Goal: Task Accomplishment & Management: Use online tool/utility

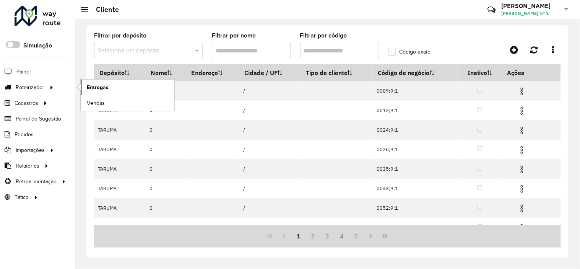
click at [112, 84] on link "Entregas" at bounding box center [128, 87] width 94 height 15
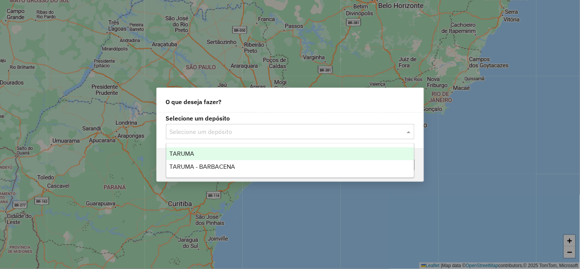
click at [259, 128] on input "text" at bounding box center [283, 131] width 226 height 9
click at [254, 156] on div "TARUMA" at bounding box center [290, 153] width 248 height 13
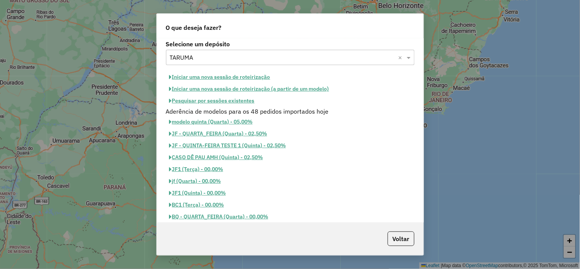
click at [241, 101] on button "Pesquisar por sessões existentes" at bounding box center [212, 101] width 92 height 12
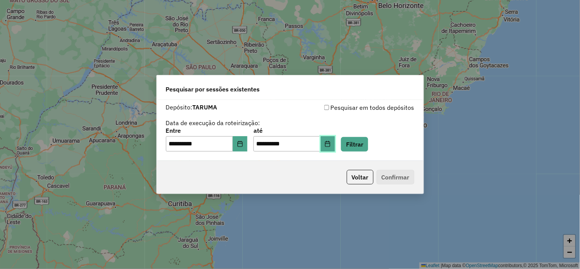
click at [335, 148] on button "Choose Date" at bounding box center [328, 143] width 15 height 15
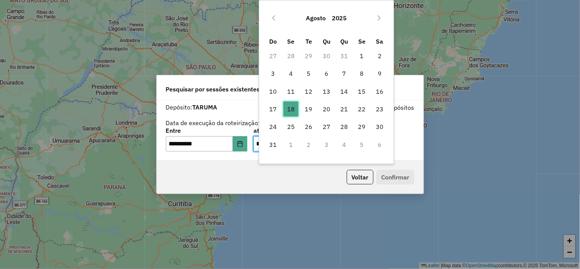
click at [292, 109] on span "18" at bounding box center [290, 108] width 15 height 15
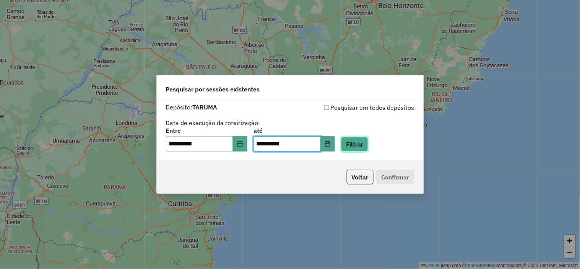
click at [358, 142] on button "Filtrar" at bounding box center [354, 144] width 27 height 15
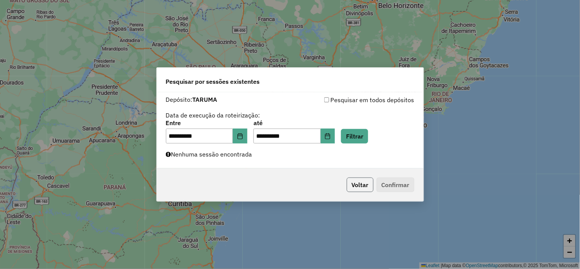
click at [362, 187] on button "Voltar" at bounding box center [360, 184] width 27 height 15
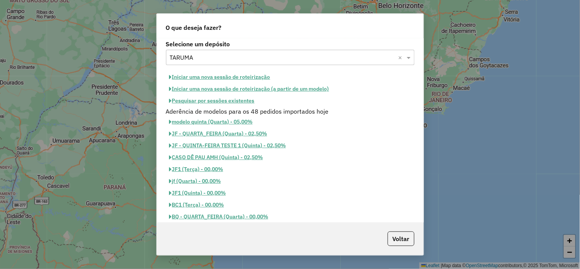
click at [235, 73] on button "Iniciar uma nova sessão de roteirização" at bounding box center [220, 77] width 108 height 12
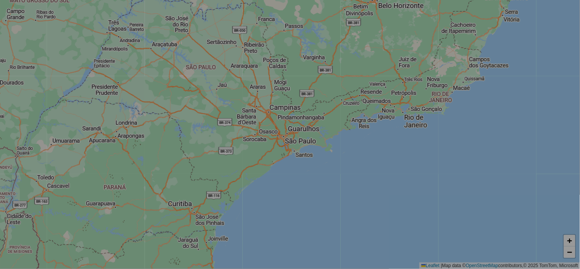
select select "*"
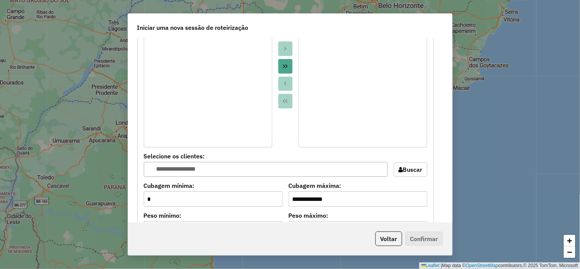
scroll to position [467, 0]
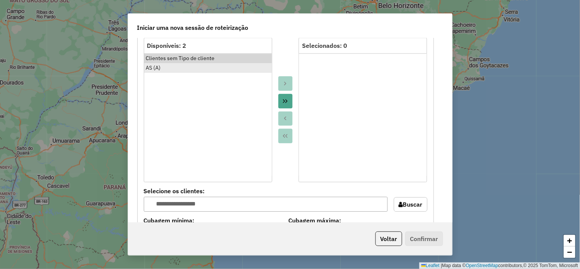
click at [156, 70] on div "AS (A)" at bounding box center [208, 68] width 124 height 8
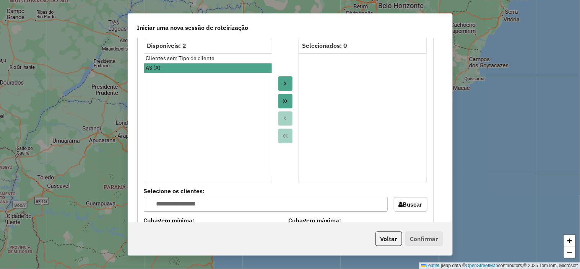
click at [280, 80] on button "Move to Target" at bounding box center [285, 83] width 15 height 15
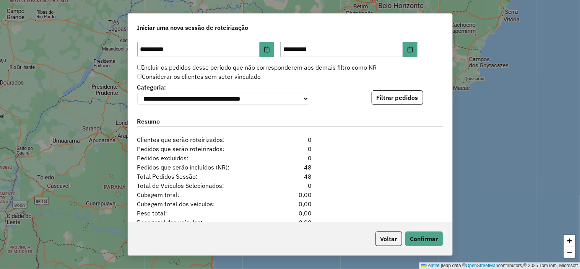
scroll to position [765, 0]
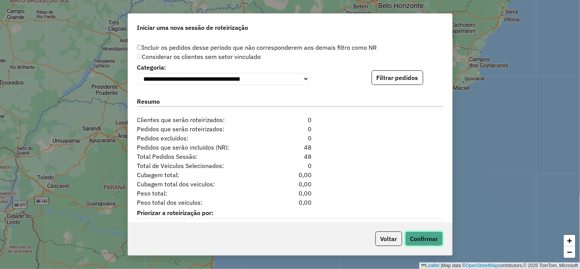
click at [427, 235] on button "Confirmar" at bounding box center [424, 238] width 38 height 15
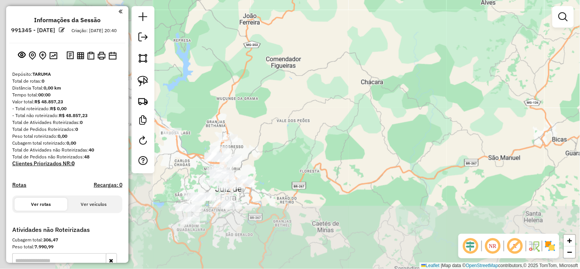
drag, startPoint x: 248, startPoint y: 151, endPoint x: 342, endPoint y: 113, distance: 101.4
click at [392, 89] on div "Janela de atendimento Grade de atendimento Capacidade Transportadoras Veículos …" at bounding box center [290, 134] width 580 height 269
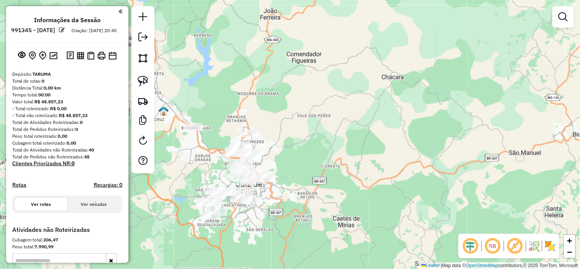
drag, startPoint x: 284, startPoint y: 157, endPoint x: 329, endPoint y: 128, distance: 53.1
click at [331, 129] on div "Janela de atendimento Grade de atendimento Capacidade Transportadoras Veículos …" at bounding box center [290, 134] width 580 height 269
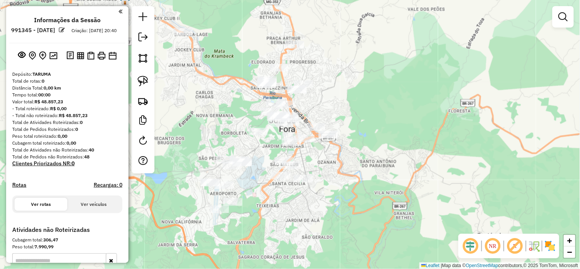
drag, startPoint x: 328, startPoint y: 120, endPoint x: 348, endPoint y: 101, distance: 27.6
click at [348, 101] on div "Janela de atendimento Grade de atendimento Capacidade Transportadoras Veículos …" at bounding box center [290, 134] width 580 height 269
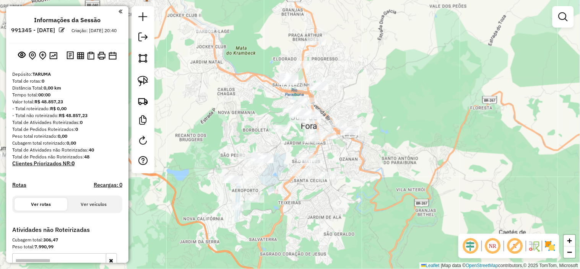
drag, startPoint x: 289, startPoint y: 144, endPoint x: 289, endPoint y: 125, distance: 19.1
click at [289, 125] on div "Janela de atendimento Grade de atendimento Capacidade Transportadoras Veículos …" at bounding box center [290, 134] width 580 height 269
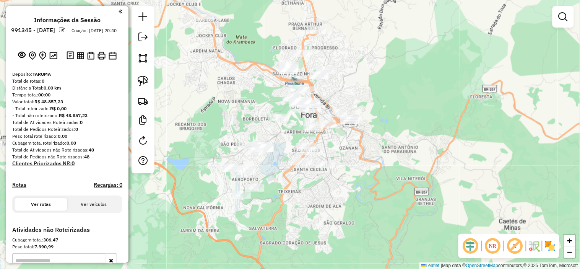
drag, startPoint x: 291, startPoint y: 113, endPoint x: 289, endPoint y: 131, distance: 18.4
click at [289, 131] on div "Janela de atendimento Grade de atendimento Capacidade Transportadoras Veículos …" at bounding box center [290, 134] width 580 height 269
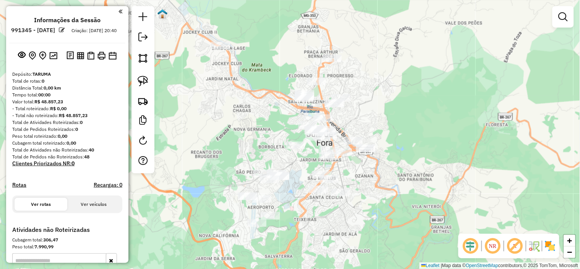
drag, startPoint x: 234, startPoint y: 73, endPoint x: 241, endPoint y: 80, distance: 9.7
click at [241, 80] on div "Janela de atendimento Grade de atendimento Capacidade Transportadoras Veículos …" at bounding box center [290, 134] width 580 height 269
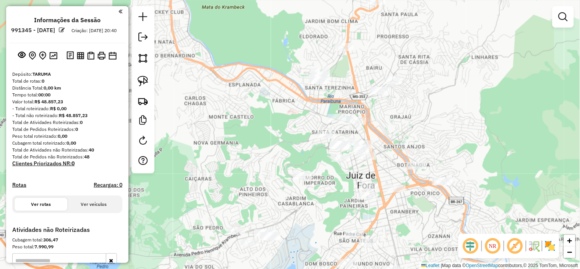
drag, startPoint x: 301, startPoint y: 138, endPoint x: 314, endPoint y: 151, distance: 18.9
click at [314, 151] on div "Janela de atendimento Grade de atendimento Capacidade Transportadoras Veículos …" at bounding box center [290, 134] width 580 height 269
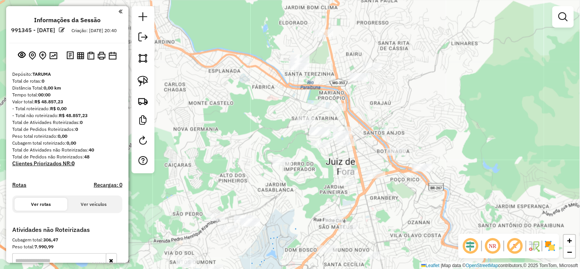
drag, startPoint x: 279, startPoint y: 156, endPoint x: 311, endPoint y: 138, distance: 36.1
click at [311, 140] on div "Janela de atendimento Grade de atendimento Capacidade Transportadoras Veículos …" at bounding box center [290, 134] width 580 height 269
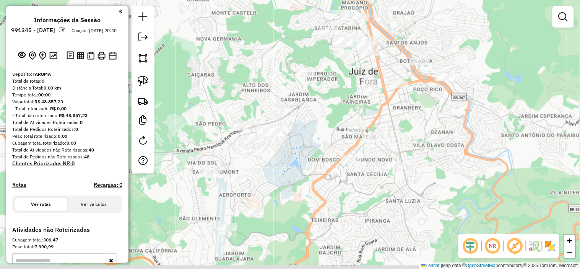
drag, startPoint x: 310, startPoint y: 161, endPoint x: 323, endPoint y: 89, distance: 73.4
click at [323, 89] on div "Janela de atendimento Grade de atendimento Capacidade Transportadoras Veículos …" at bounding box center [290, 134] width 580 height 269
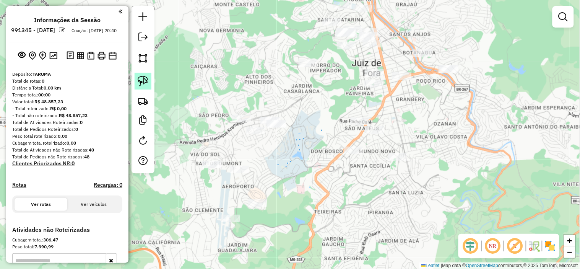
click at [139, 77] on img at bounding box center [143, 81] width 11 height 11
drag, startPoint x: 139, startPoint y: 77, endPoint x: 263, endPoint y: 40, distance: 129.4
click at [149, 77] on link at bounding box center [143, 81] width 17 height 17
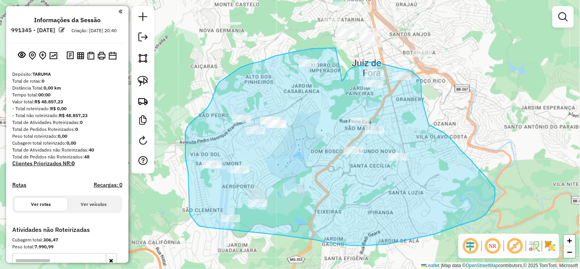
drag, startPoint x: 335, startPoint y: 48, endPoint x: 342, endPoint y: 81, distance: 34.0
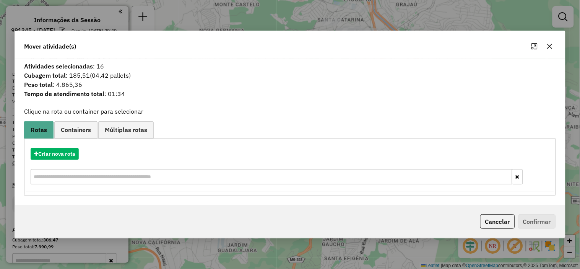
click at [58, 147] on div "Criar nova rota" at bounding box center [290, 167] width 528 height 50
click at [69, 158] on button "Criar nova rota" at bounding box center [55, 154] width 48 height 12
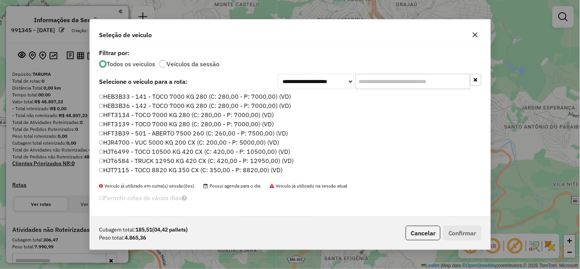
scroll to position [4, 2]
click at [383, 86] on input "text" at bounding box center [413, 81] width 115 height 15
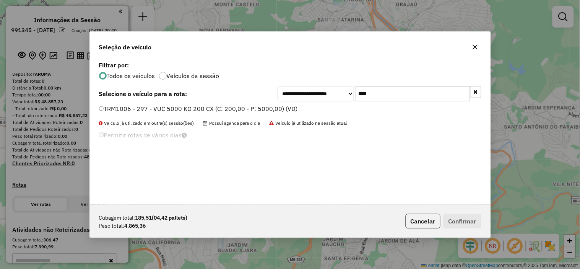
type input "****"
click at [268, 111] on label "TRM1006 - 297 - VUC 5000 KG 200 CX (C: 200,00 - P: 5000,00) (VD)" at bounding box center [198, 108] width 199 height 9
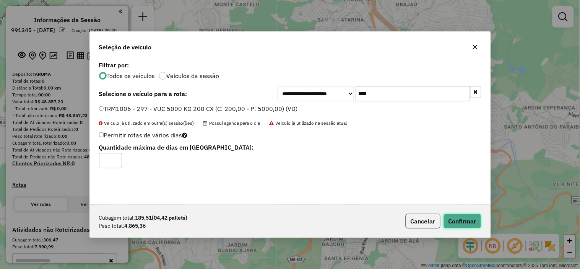
click at [466, 217] on button "Confirmar" at bounding box center [462, 221] width 38 height 15
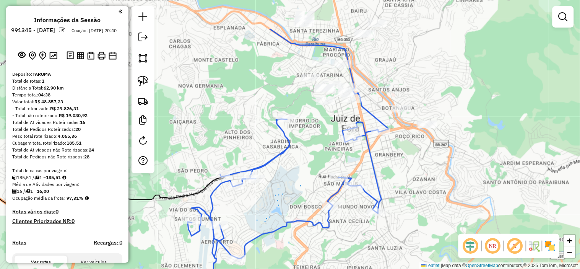
drag, startPoint x: 454, startPoint y: 130, endPoint x: 429, endPoint y: 184, distance: 58.5
click at [431, 182] on div "Janela de atendimento Grade de atendimento Capacidade Transportadoras Veículos …" at bounding box center [290, 134] width 580 height 269
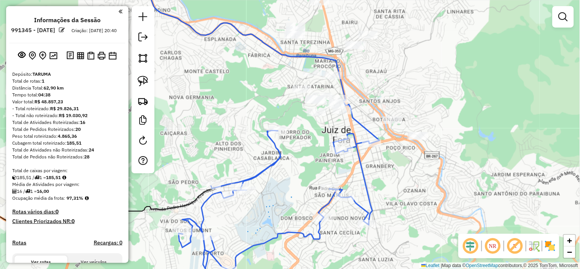
drag, startPoint x: 413, startPoint y: 165, endPoint x: 450, endPoint y: 208, distance: 57.2
click at [450, 208] on div "Janela de atendimento Grade de atendimento Capacidade Transportadoras Veículos …" at bounding box center [290, 134] width 580 height 269
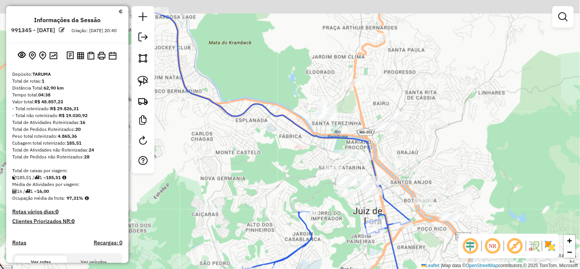
drag, startPoint x: 408, startPoint y: 107, endPoint x: 387, endPoint y: 173, distance: 69.0
click at [396, 171] on div "Janela de atendimento Grade de atendimento Capacidade Transportadoras Veículos …" at bounding box center [290, 134] width 580 height 269
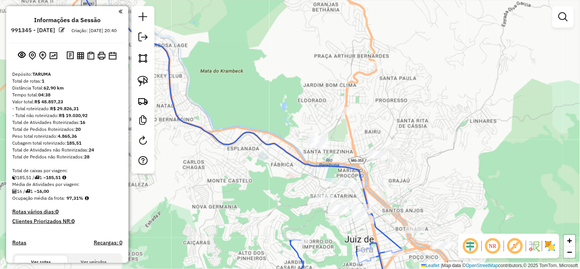
drag, startPoint x: 218, startPoint y: 124, endPoint x: 255, endPoint y: 128, distance: 37.4
click at [255, 129] on div "Janela de atendimento Grade de atendimento Capacidade Transportadoras Veículos …" at bounding box center [290, 134] width 580 height 269
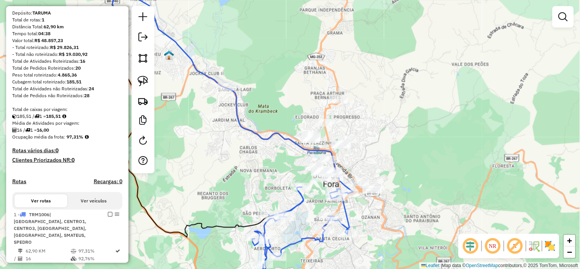
scroll to position [127, 0]
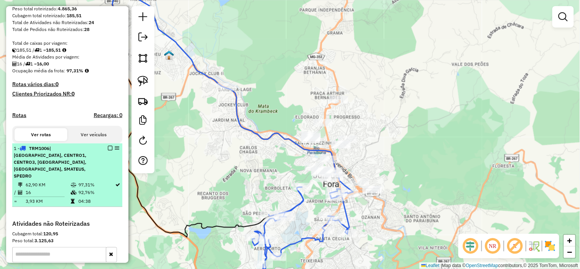
click at [108, 150] on em at bounding box center [110, 148] width 5 height 5
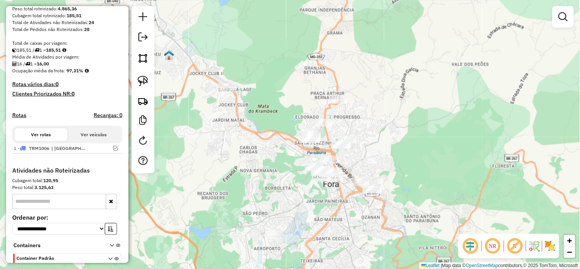
drag, startPoint x: 232, startPoint y: 119, endPoint x: 261, endPoint y: 127, distance: 29.9
click at [261, 127] on div "Janela de atendimento Grade de atendimento Capacidade Transportadoras Veículos …" at bounding box center [290, 134] width 580 height 269
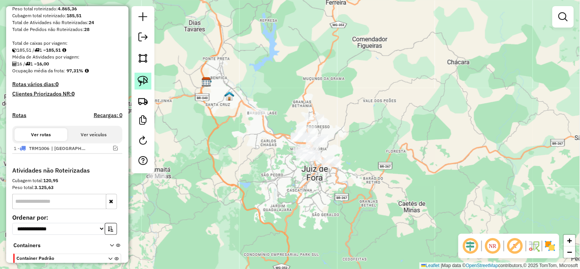
click at [142, 83] on img at bounding box center [143, 81] width 11 height 11
drag, startPoint x: 142, startPoint y: 83, endPoint x: 243, endPoint y: 85, distance: 100.6
click at [163, 83] on hb-router-mapa "**********" at bounding box center [290, 134] width 580 height 269
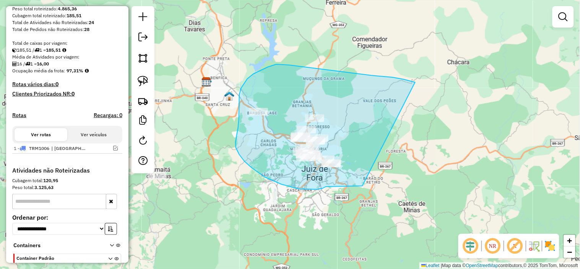
drag, startPoint x: 410, startPoint y: 81, endPoint x: 362, endPoint y: 186, distance: 115.1
click at [362, 186] on div "Janela de atendimento Grade de atendimento Capacidade Transportadoras Veículos …" at bounding box center [290, 134] width 580 height 269
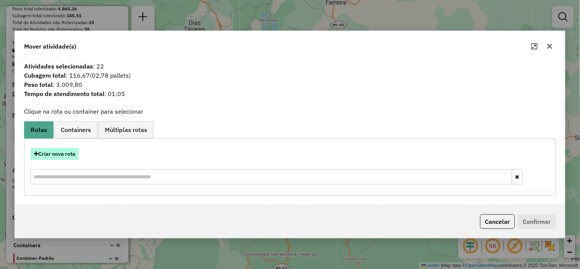
click at [67, 150] on button "Criar nova rota" at bounding box center [55, 154] width 48 height 12
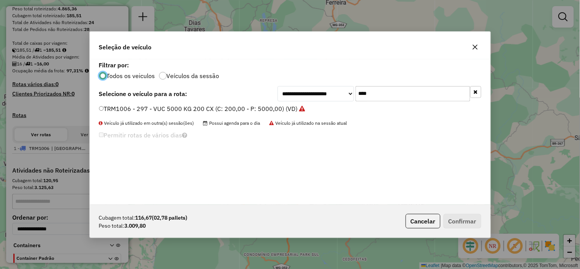
scroll to position [4, 2]
click at [403, 91] on input "****" at bounding box center [413, 93] width 115 height 15
click at [227, 111] on label "TRM1006 - 297 - VUC 5000 KG 200 CX (C: 200,00 - P: 5000,00) (VD)" at bounding box center [202, 108] width 206 height 9
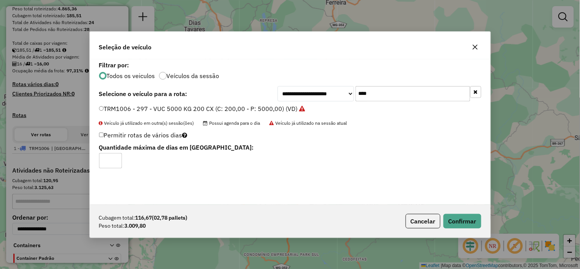
click at [471, 228] on div "Cubagem total: 116,67 (02,78 pallets) Peso total: 3.009,80 Cancelar Confirmar" at bounding box center [290, 221] width 401 height 33
click at [471, 222] on button "Confirmar" at bounding box center [462, 221] width 38 height 15
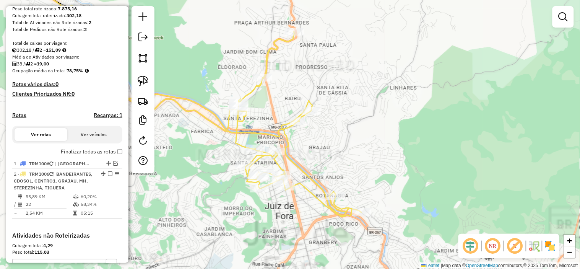
drag, startPoint x: 327, startPoint y: 160, endPoint x: 356, endPoint y: 122, distance: 47.8
click at [356, 122] on div "Janela de atendimento Grade de atendimento Capacidade Transportadoras Veículos …" at bounding box center [290, 134] width 580 height 269
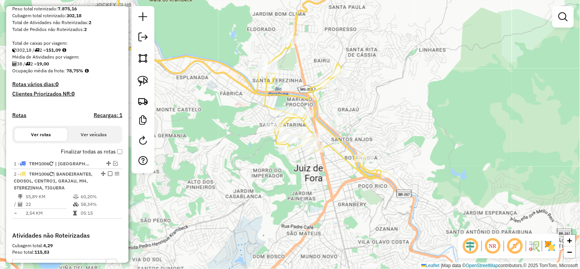
click at [115, 156] on label "Finalizar todas as rotas" at bounding box center [92, 152] width 62 height 8
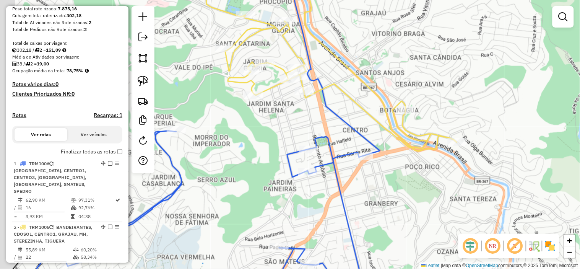
drag, startPoint x: 343, startPoint y: 194, endPoint x: 367, endPoint y: 184, distance: 26.3
click at [367, 184] on div "Janela de atendimento Grade de atendimento Capacidade Transportadoras Veículos …" at bounding box center [290, 134] width 580 height 269
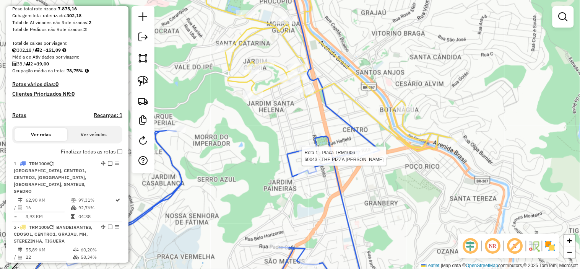
select select "**********"
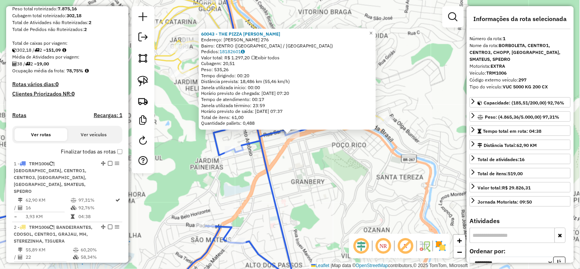
scroll to position [286, 0]
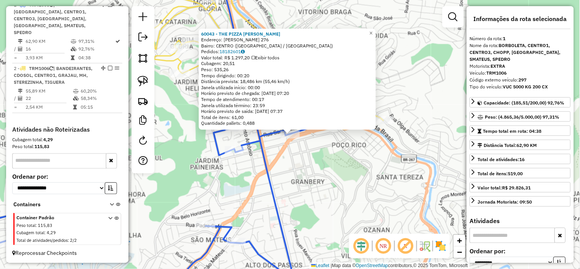
click at [328, 185] on div "60043 - THE PIZZA JOHN Endereço: BARBOSA LIMA 276 Bairro: CENTRO (JUIZ DE FORA …" at bounding box center [290, 134] width 580 height 269
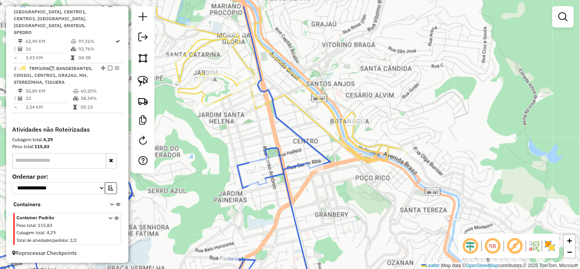
drag, startPoint x: 328, startPoint y: 181, endPoint x: 352, endPoint y: 214, distance: 40.5
click at [352, 214] on div "Janela de atendimento Grade de atendimento Capacidade Transportadoras Veículos …" at bounding box center [290, 134] width 580 height 269
click at [360, 144] on icon at bounding box center [266, 67] width 282 height 189
select select "**********"
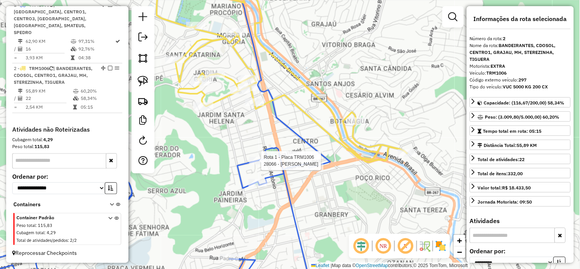
click at [255, 155] on div "Rota 1 - Placa TRM1006 28066 - VIRA VERAO Janela de atendimento Grade de atendi…" at bounding box center [290, 134] width 580 height 269
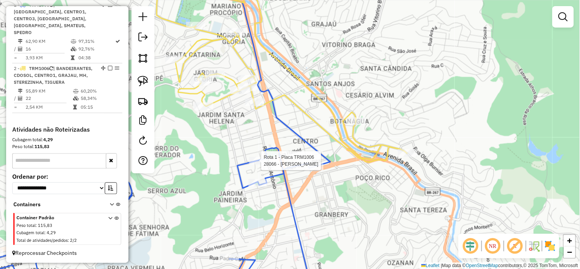
select select "**********"
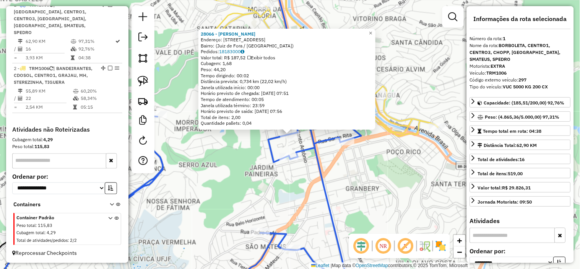
click at [341, 190] on div "28066 - VIRA VERAO Endereço: Rua Halfeld, 1115 Bairro: (Juiz de Fora / MG) Pedi…" at bounding box center [290, 134] width 580 height 269
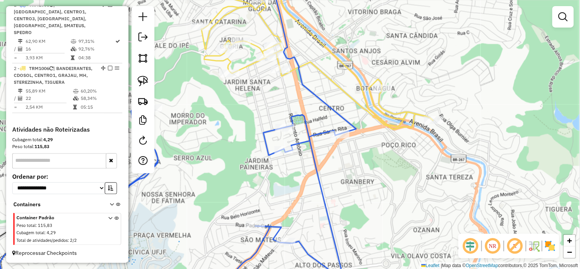
drag, startPoint x: 335, startPoint y: 188, endPoint x: 333, endPoint y: 182, distance: 6.5
click at [333, 182] on div "Janela de atendimento Grade de atendimento Capacidade Transportadoras Veículos …" at bounding box center [290, 134] width 580 height 269
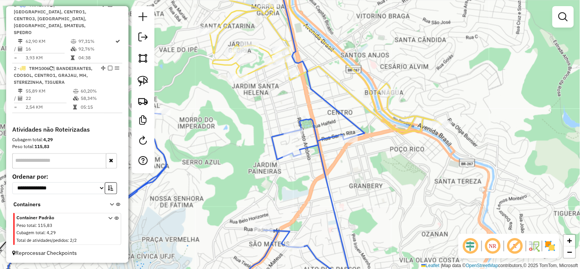
drag, startPoint x: 311, startPoint y: 168, endPoint x: 326, endPoint y: 174, distance: 16.8
click at [326, 174] on div "Janela de atendimento Grade de atendimento Capacidade Transportadoras Veículos …" at bounding box center [290, 134] width 580 height 269
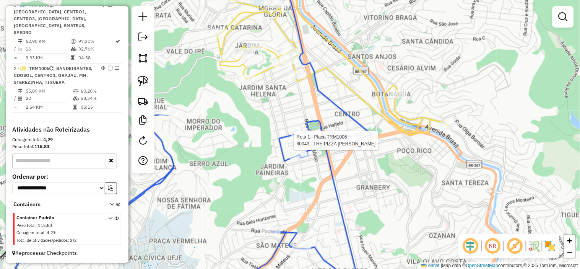
click at [352, 144] on div at bounding box center [355, 140] width 19 height 8
select select "**********"
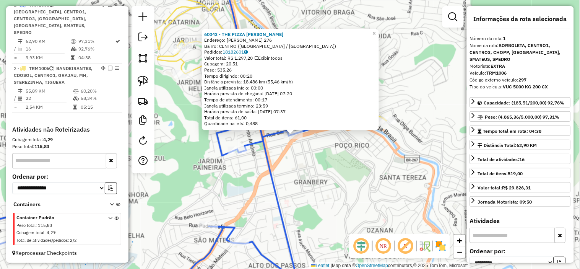
click at [334, 194] on div "60043 - THE PIZZA JOHN Endereço: BARBOSA LIMA 276 Bairro: CENTRO (JUIZ DE FORA …" at bounding box center [290, 134] width 580 height 269
click at [370, 202] on div "60043 - THE PIZZA JOHN Endereço: BARBOSA LIMA 276 Bairro: CENTRO (JUIZ DE FORA …" at bounding box center [290, 134] width 580 height 269
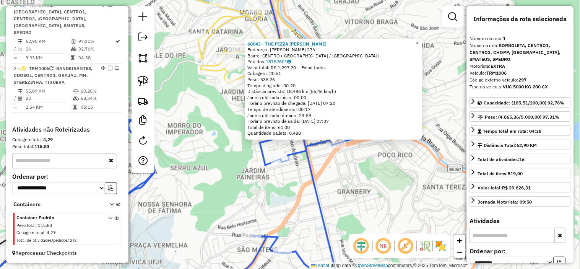
click at [322, 196] on div "60043 - THE PIZZA JOHN Endereço: BARBOSA LIMA 276 Bairro: CENTRO (JUIZ DE FORA …" at bounding box center [290, 134] width 580 height 269
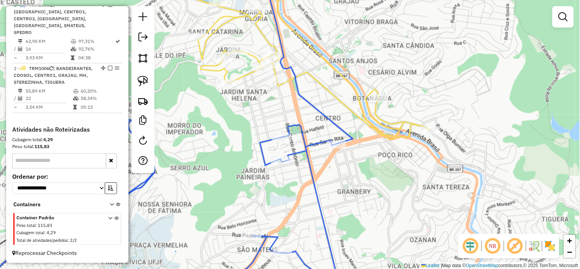
click at [250, 79] on div "Janela de atendimento Grade de atendimento Capacidade Transportadoras Veículos …" at bounding box center [290, 134] width 580 height 269
click at [249, 76] on icon at bounding box center [304, 56] width 251 height 166
select select "**********"
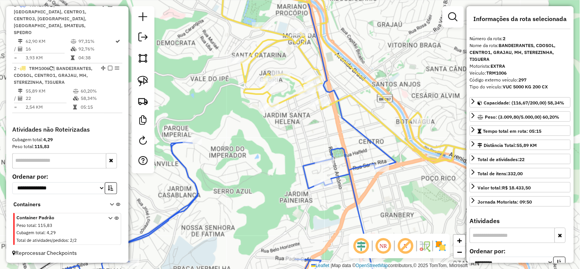
drag, startPoint x: 254, startPoint y: 110, endPoint x: 328, endPoint y: 166, distance: 92.4
click at [327, 165] on div "Janela de atendimento Grade de atendimento Capacidade Transportadoras Veículos …" at bounding box center [290, 134] width 580 height 269
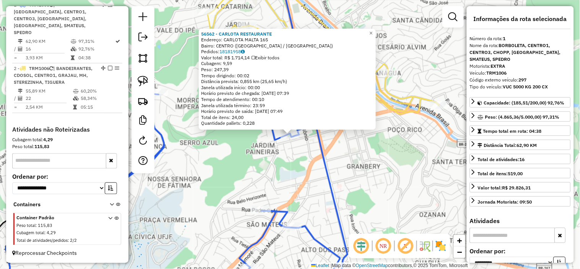
click at [297, 162] on div "56562 - CARLOTA RESTAURANTE Endereço: CARLOTA MALTA 165 Bairro: CENTRO (JUIZ DE…" at bounding box center [290, 134] width 580 height 269
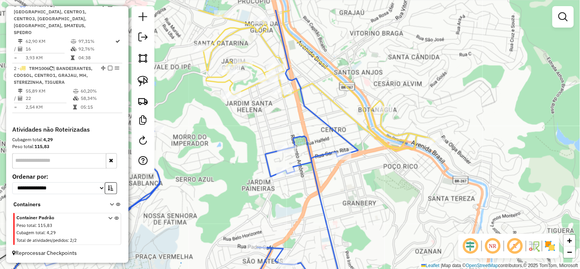
drag, startPoint x: 304, startPoint y: 156, endPoint x: 298, endPoint y: 193, distance: 37.8
click at [299, 199] on div "Janela de atendimento Grade de atendimento Capacidade Transportadoras Veículos …" at bounding box center [290, 134] width 580 height 269
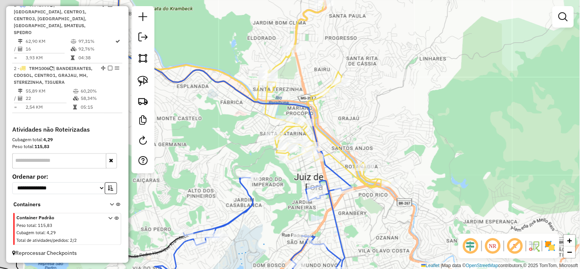
drag, startPoint x: 326, startPoint y: 161, endPoint x: 337, endPoint y: 168, distance: 13.8
click at [337, 167] on div "Janela de atendimento Grade de atendimento Capacidade Transportadoras Veículos …" at bounding box center [290, 134] width 580 height 269
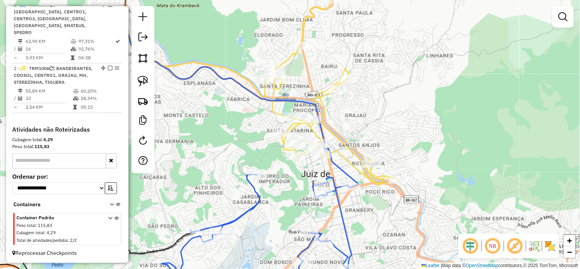
click at [339, 205] on icon at bounding box center [255, 235] width 194 height 122
select select "**********"
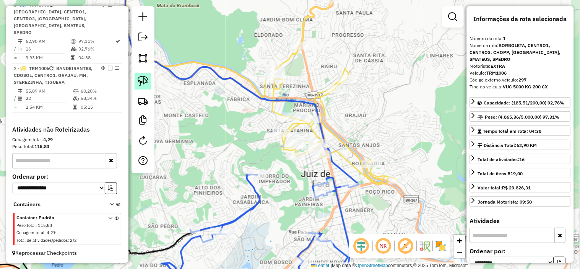
click at [143, 79] on img at bounding box center [143, 81] width 11 height 11
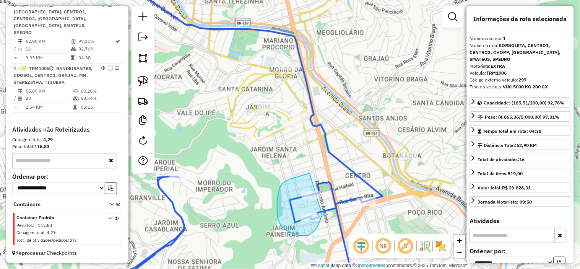
drag, startPoint x: 310, startPoint y: 173, endPoint x: 324, endPoint y: 207, distance: 36.8
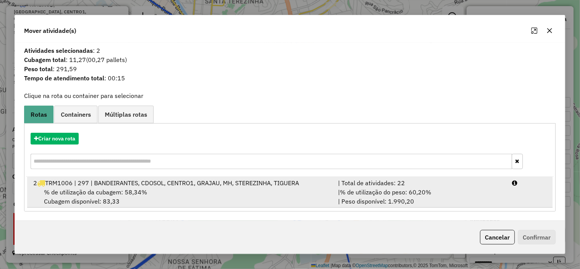
click at [144, 196] on div "% de utilização da cubagem: 58,34% Cubagem disponível: 83,33" at bounding box center [181, 196] width 305 height 18
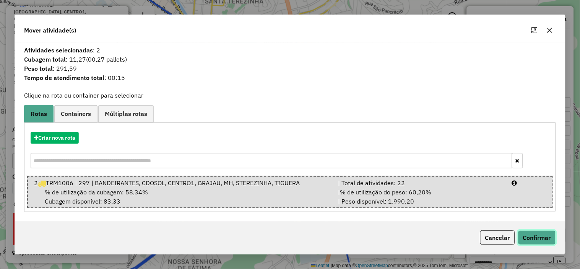
click at [549, 238] on button "Confirmar" at bounding box center [537, 237] width 38 height 15
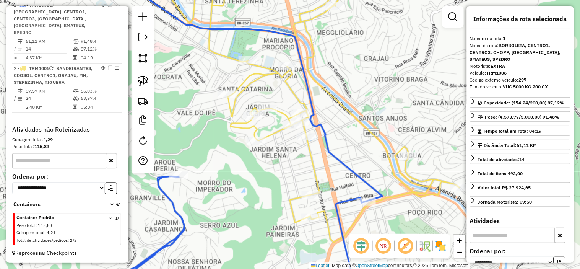
click at [312, 167] on icon at bounding box center [298, 107] width 323 height 269
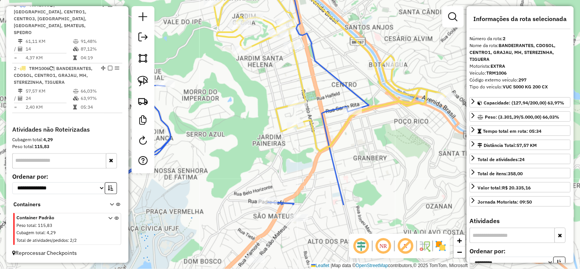
drag, startPoint x: 405, startPoint y: 211, endPoint x: 391, endPoint y: 117, distance: 95.8
click at [391, 119] on div "Janela de atendimento Grade de atendimento Capacidade Transportadoras Veículos …" at bounding box center [290, 134] width 580 height 269
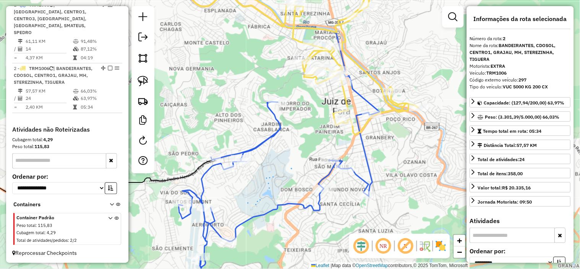
click at [357, 173] on icon at bounding box center [276, 185] width 194 height 166
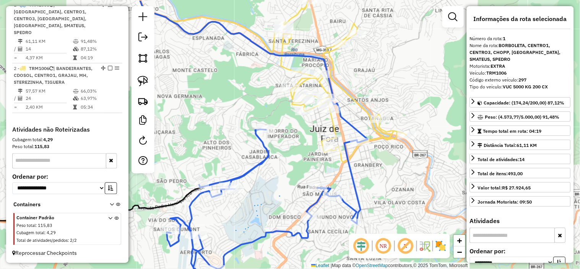
drag, startPoint x: 411, startPoint y: 143, endPoint x: 398, endPoint y: 171, distance: 30.5
click at [398, 171] on div "Janela de atendimento Grade de atendimento Capacidade Transportadoras Veículos …" at bounding box center [290, 134] width 580 height 269
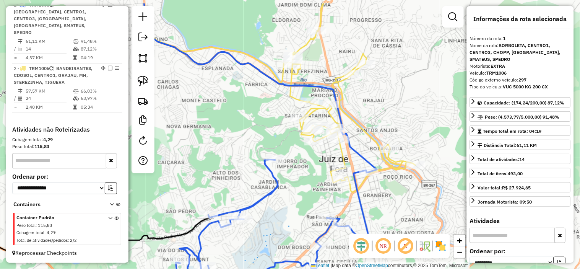
drag, startPoint x: 343, startPoint y: 90, endPoint x: 362, endPoint y: 157, distance: 69.4
click at [361, 148] on icon at bounding box center [280, 97] width 271 height 189
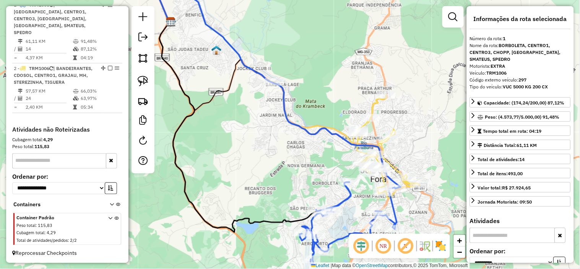
drag, startPoint x: 335, startPoint y: 172, endPoint x: 337, endPoint y: 117, distance: 55.9
click at [337, 118] on div "Janela de atendimento Grade de atendimento Capacidade Transportadoras Veículos …" at bounding box center [290, 134] width 580 height 269
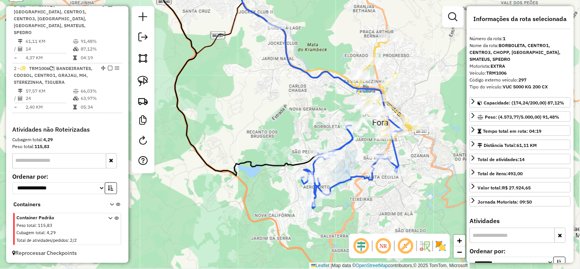
drag, startPoint x: 315, startPoint y: 115, endPoint x: 349, endPoint y: 115, distance: 33.7
click at [349, 115] on div "Janela de atendimento Grade de atendimento Capacidade Transportadoras Veículos …" at bounding box center [290, 134] width 580 height 269
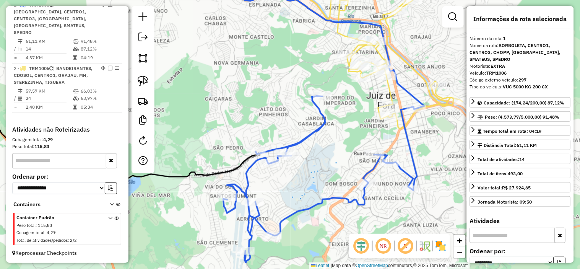
drag, startPoint x: 375, startPoint y: 141, endPoint x: 342, endPoint y: 159, distance: 38.1
click at [342, 159] on div "Janela de atendimento Grade de atendimento Capacidade Transportadoras Veículos …" at bounding box center [290, 134] width 580 height 269
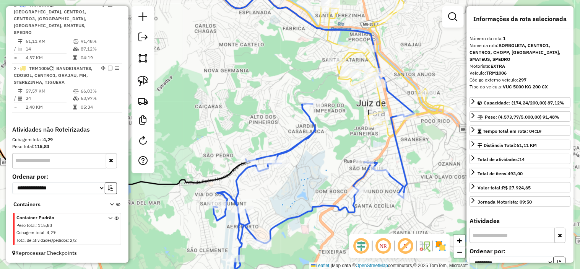
drag, startPoint x: 335, startPoint y: 132, endPoint x: 323, endPoint y: 157, distance: 27.4
click at [323, 157] on div "Janela de atendimento Grade de atendimento Capacidade Transportadoras Veículos …" at bounding box center [290, 134] width 580 height 269
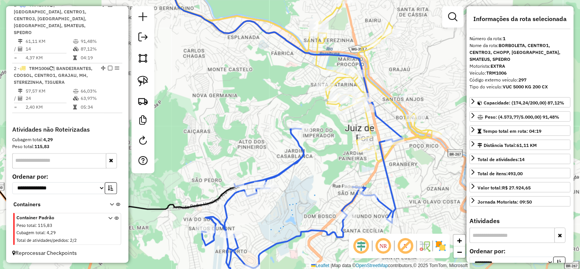
click at [369, 122] on icon at bounding box center [306, 67] width 271 height 188
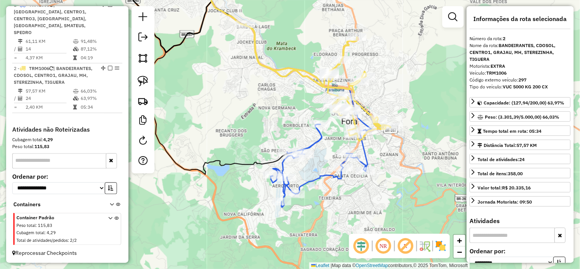
click at [318, 178] on icon at bounding box center [319, 165] width 97 height 83
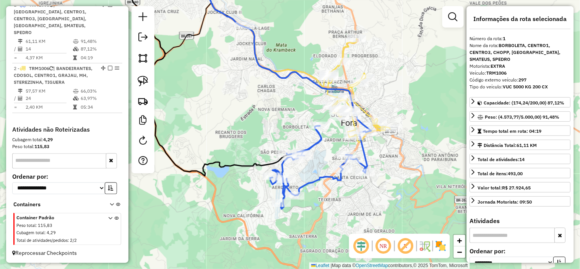
drag, startPoint x: 323, startPoint y: 159, endPoint x: 322, endPoint y: 179, distance: 19.6
click at [323, 178] on div "Janela de atendimento Grade de atendimento Capacidade Transportadoras Veículos …" at bounding box center [290, 134] width 580 height 269
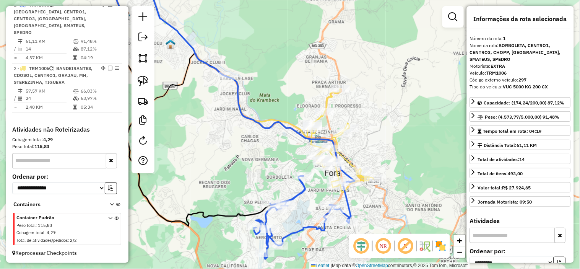
click at [349, 162] on icon at bounding box center [301, 134] width 145 height 117
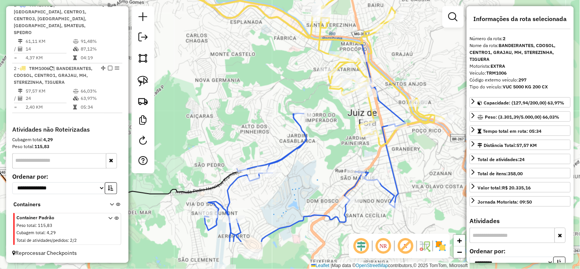
drag, startPoint x: 326, startPoint y: 159, endPoint x: 328, endPoint y: 140, distance: 18.9
click at [328, 141] on div "Janela de atendimento Grade de atendimento Capacidade Transportadoras Veículos …" at bounding box center [290, 134] width 580 height 269
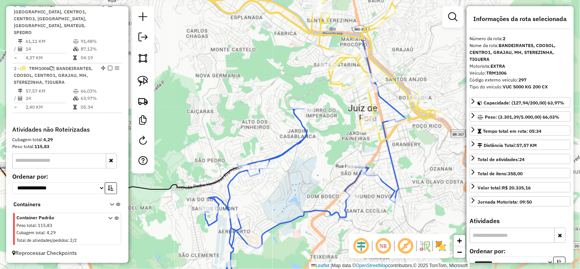
click at [320, 211] on icon at bounding box center [302, 192] width 194 height 166
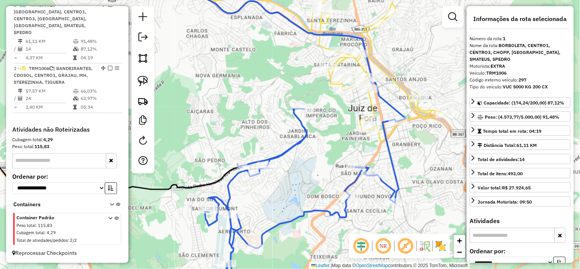
drag, startPoint x: 324, startPoint y: 190, endPoint x: 318, endPoint y: 170, distance: 20.4
click at [318, 171] on div "Janela de atendimento Grade de atendimento Capacidade Transportadoras Veículos …" at bounding box center [290, 134] width 580 height 269
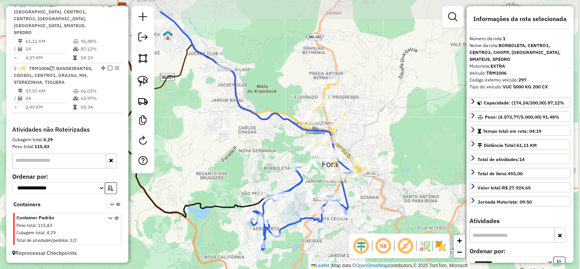
drag, startPoint x: 317, startPoint y: 163, endPoint x: 310, endPoint y: 201, distance: 38.8
click at [310, 201] on div "Janela de atendimento Grade de atendimento Capacidade Transportadoras Veículos …" at bounding box center [290, 134] width 580 height 269
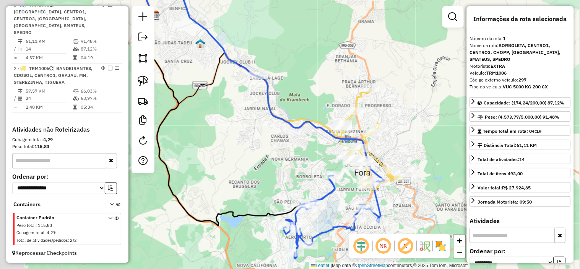
drag, startPoint x: 304, startPoint y: 198, endPoint x: 339, endPoint y: 205, distance: 35.5
click at [338, 207] on div "Janela de atendimento Grade de atendimento Capacidade Transportadoras Veículos …" at bounding box center [290, 134] width 580 height 269
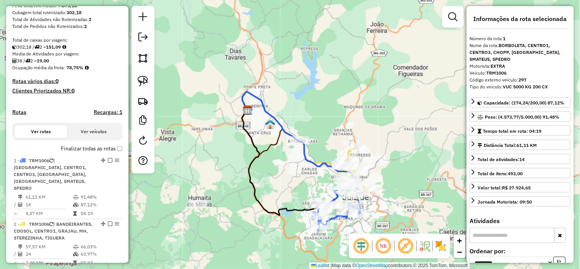
scroll to position [116, 0]
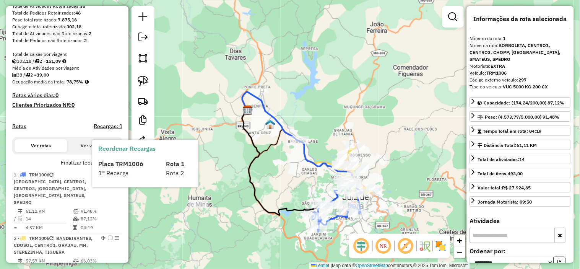
click at [116, 169] on span "1° Recarga" at bounding box center [113, 173] width 31 height 8
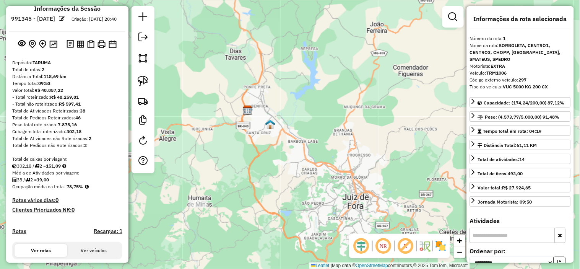
scroll to position [0, 0]
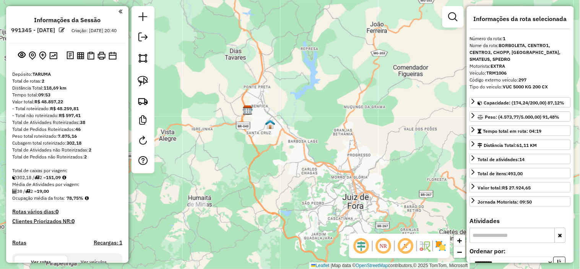
click at [65, 28] on em at bounding box center [62, 30] width 6 height 6
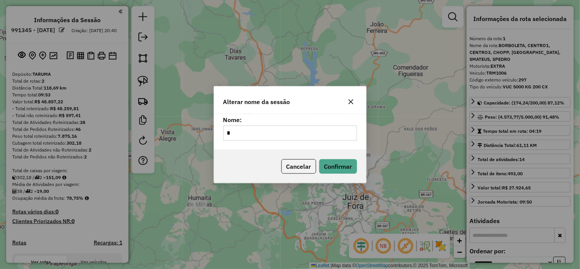
type input "***"
click at [337, 164] on button "Confirmar" at bounding box center [338, 166] width 38 height 15
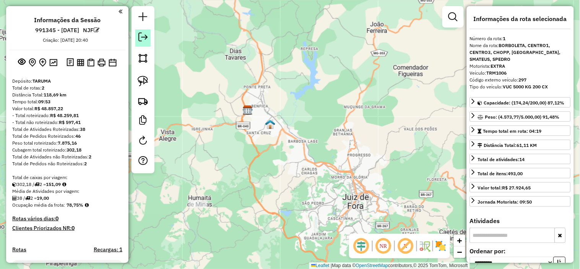
click at [140, 34] on em at bounding box center [142, 36] width 9 height 9
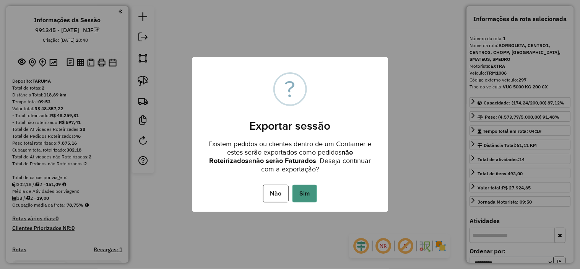
click at [307, 188] on button "Sim" at bounding box center [304, 194] width 24 height 18
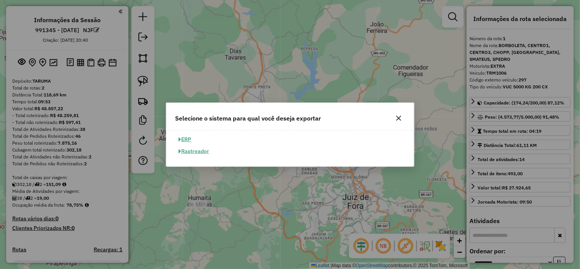
click at [190, 136] on button "ERP" at bounding box center [184, 139] width 19 height 12
select select "**"
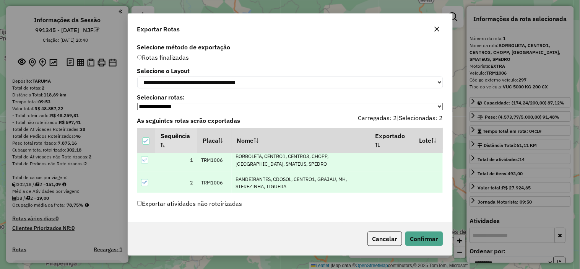
scroll to position [6, 0]
click at [419, 237] on button "Confirmar" at bounding box center [424, 238] width 38 height 15
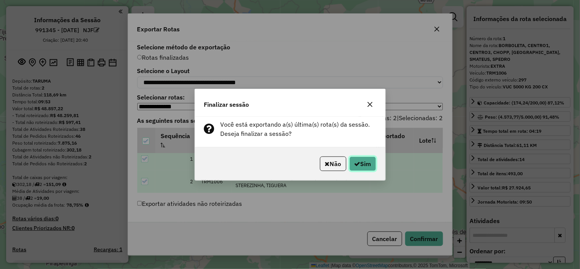
click at [354, 165] on icon "button" at bounding box center [357, 164] width 6 height 6
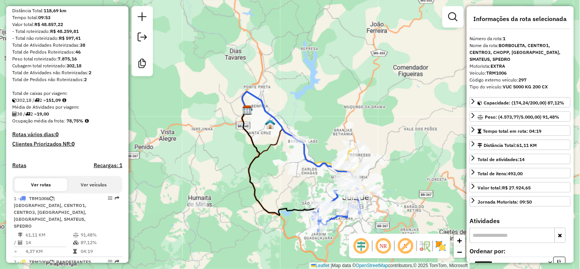
scroll to position [0, 0]
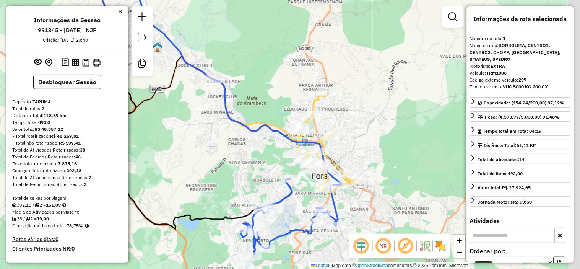
drag, startPoint x: 312, startPoint y: 140, endPoint x: 261, endPoint y: 63, distance: 92.2
click at [263, 67] on div "Janela de atendimento Grade de atendimento Capacidade Transportadoras Veículos …" at bounding box center [290, 134] width 580 height 269
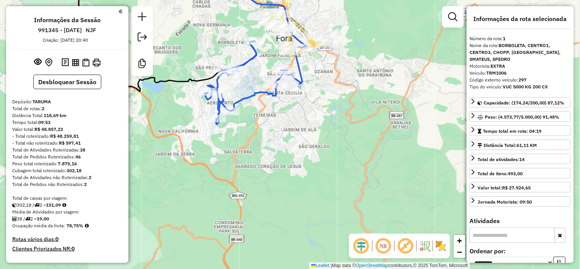
drag, startPoint x: 284, startPoint y: 125, endPoint x: 325, endPoint y: 174, distance: 63.8
click at [330, 174] on div "Janela de atendimento Grade de atendimento Capacidade Transportadoras Veículos …" at bounding box center [290, 134] width 580 height 269
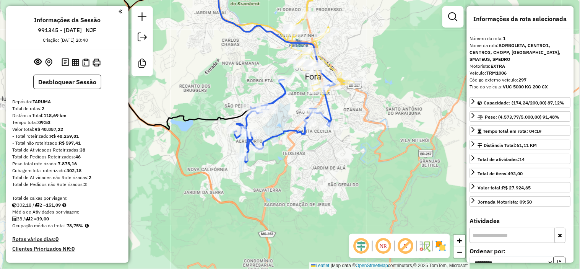
click at [274, 137] on icon at bounding box center [282, 121] width 97 height 83
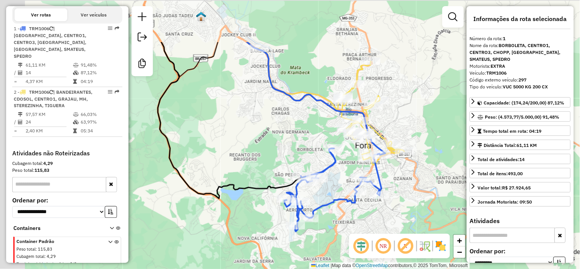
drag, startPoint x: 245, startPoint y: 59, endPoint x: 298, endPoint y: 132, distance: 89.7
click at [297, 132] on div "Janela de atendimento Grade de atendimento Capacidade Transportadoras Veículos …" at bounding box center [290, 134] width 580 height 269
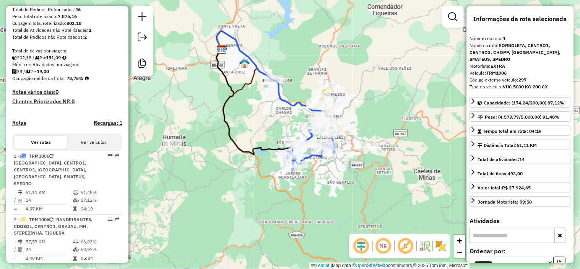
scroll to position [190, 0]
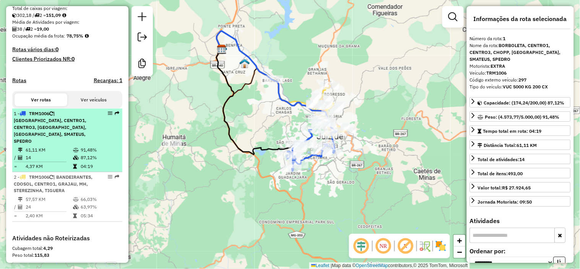
click at [71, 120] on span "| BORBOLETA, CENTRO1, CENTRO3, CHOPP, MARILANDIA, SMATEUS, SPEDRO" at bounding box center [50, 126] width 73 height 33
